Goal: Information Seeking & Learning: Learn about a topic

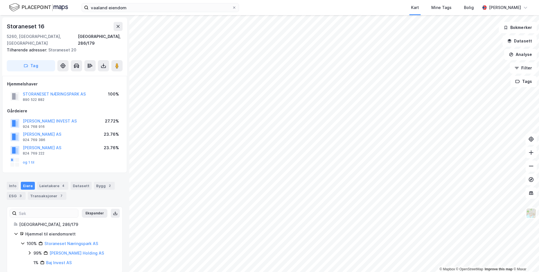
scroll to position [1, 0]
click at [48, 180] on div "Leietakere 4" at bounding box center [52, 184] width 31 height 8
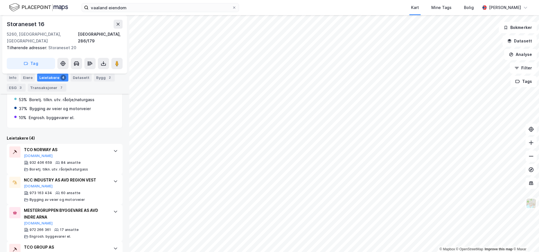
scroll to position [158, 0]
